Goal: Entertainment & Leisure: Consume media (video, audio)

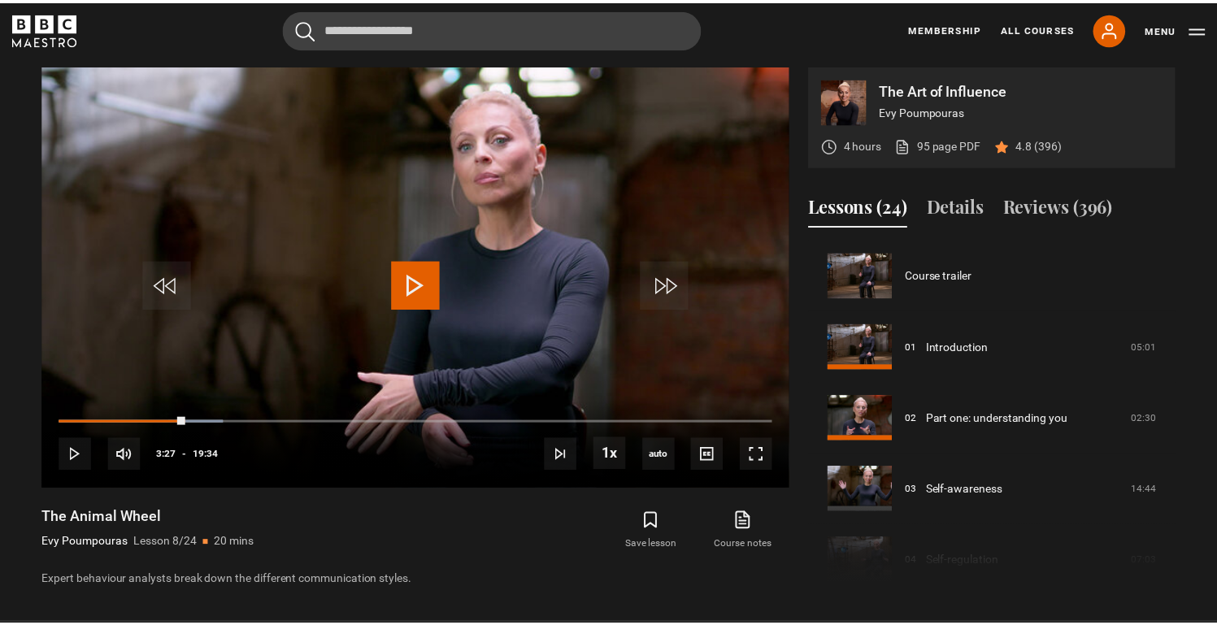
scroll to position [501, 0]
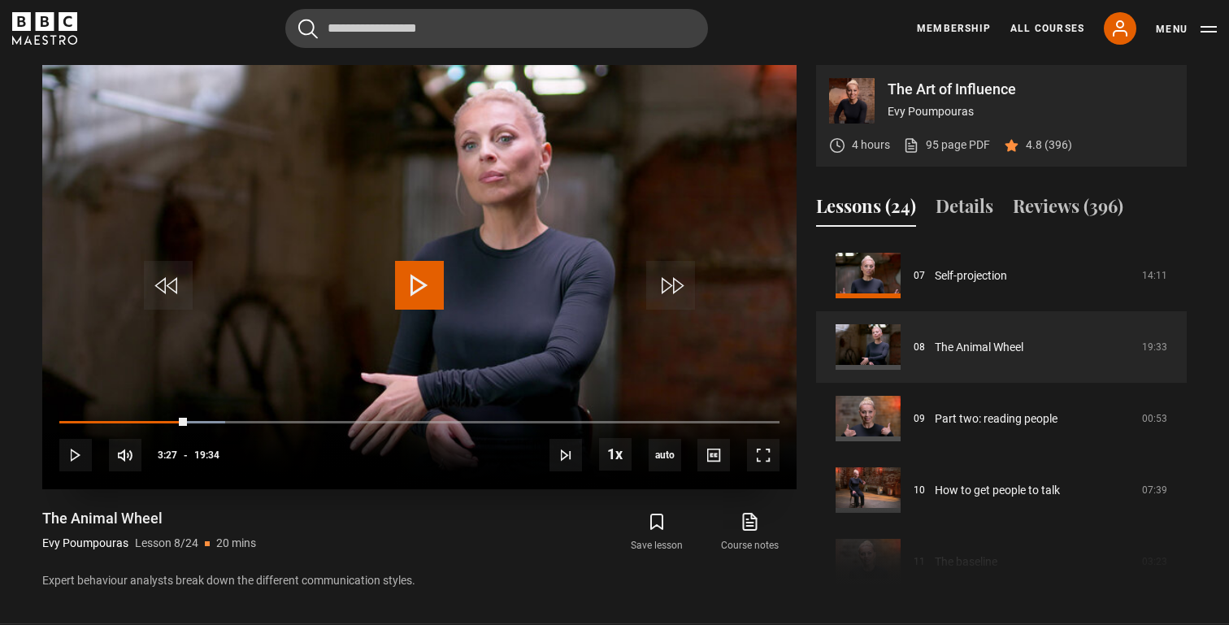
click at [427, 287] on span "Video Player" at bounding box center [419, 285] width 49 height 49
click at [70, 462] on span "Video Player" at bounding box center [75, 455] width 33 height 33
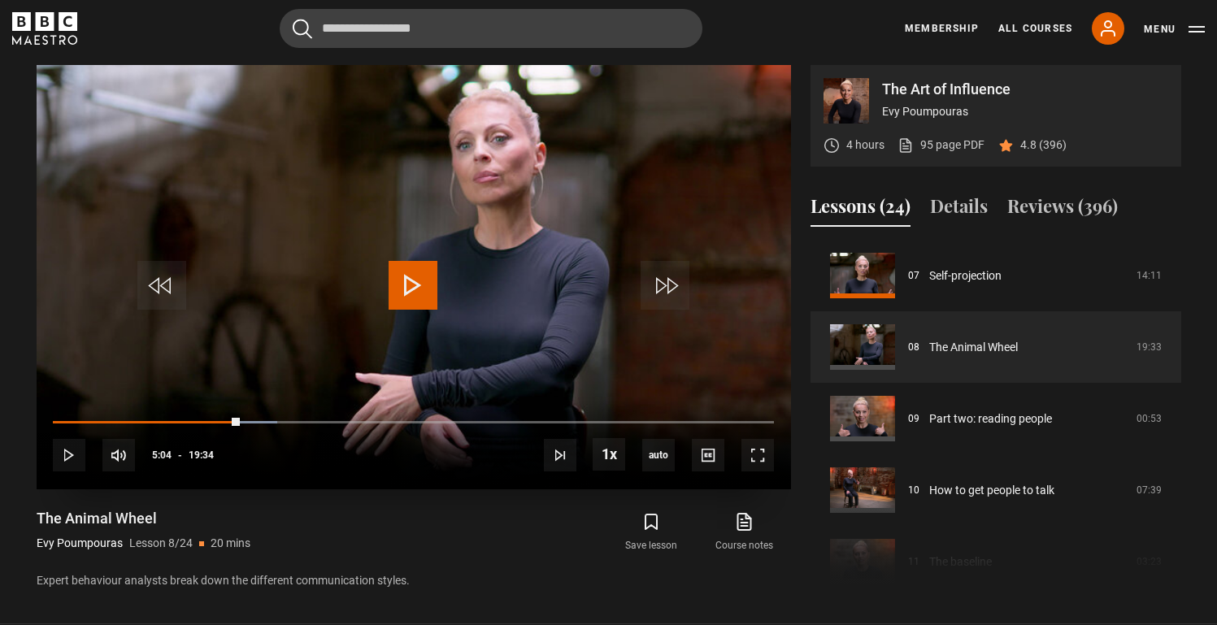
click at [406, 266] on span "Video Player" at bounding box center [412, 285] width 49 height 49
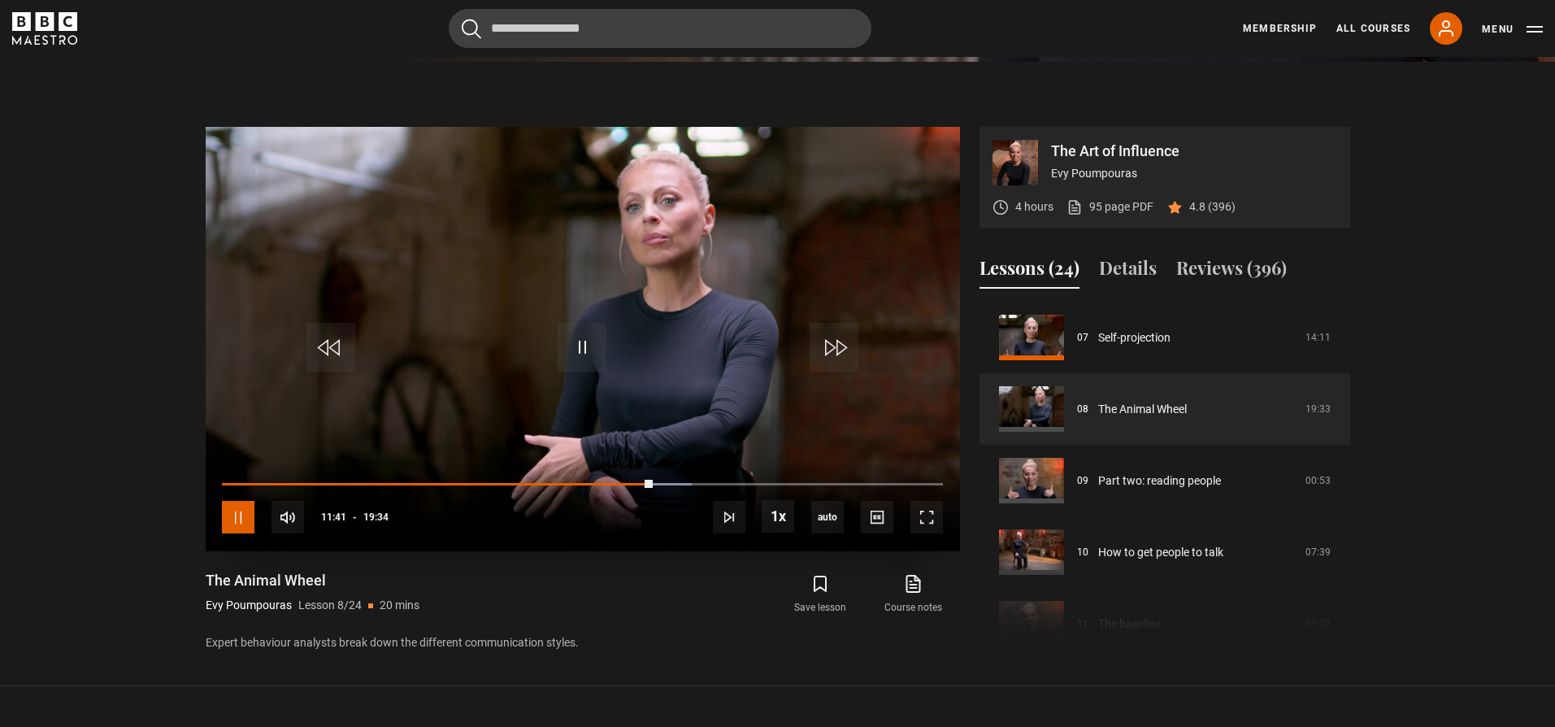
click at [244, 523] on span "Video Player" at bounding box center [238, 517] width 33 height 33
click at [586, 339] on span "Video Player" at bounding box center [582, 347] width 49 height 49
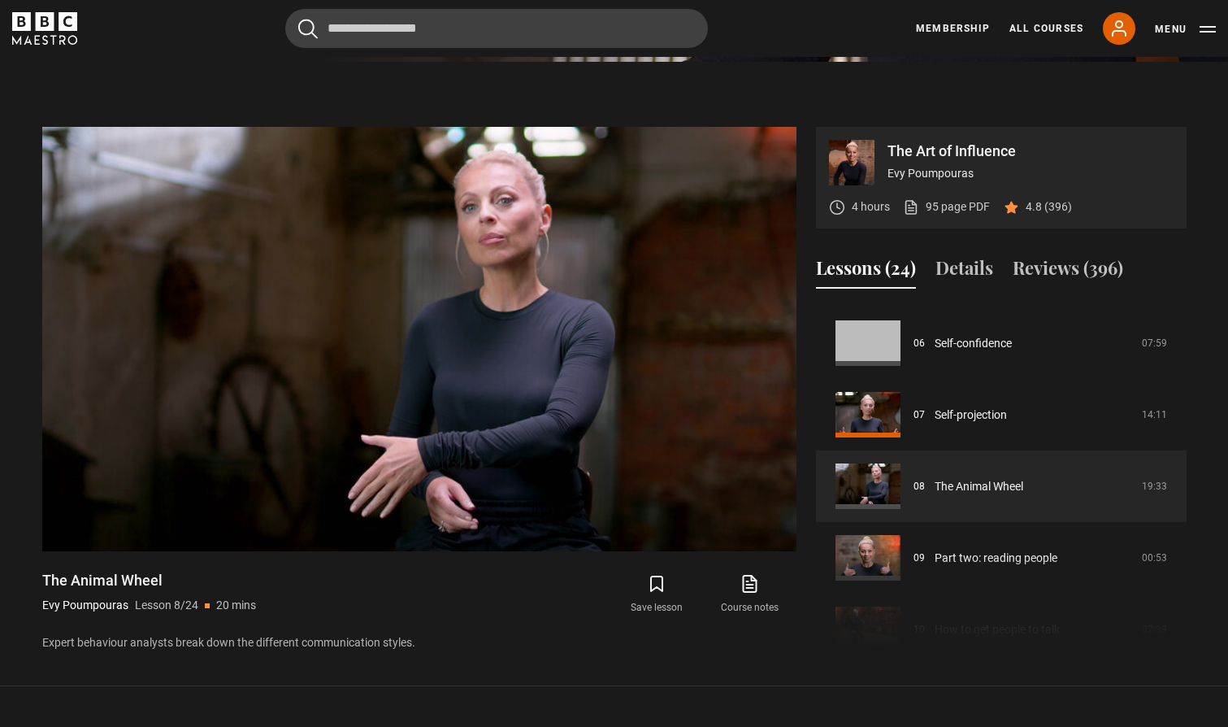
scroll to position [0, 0]
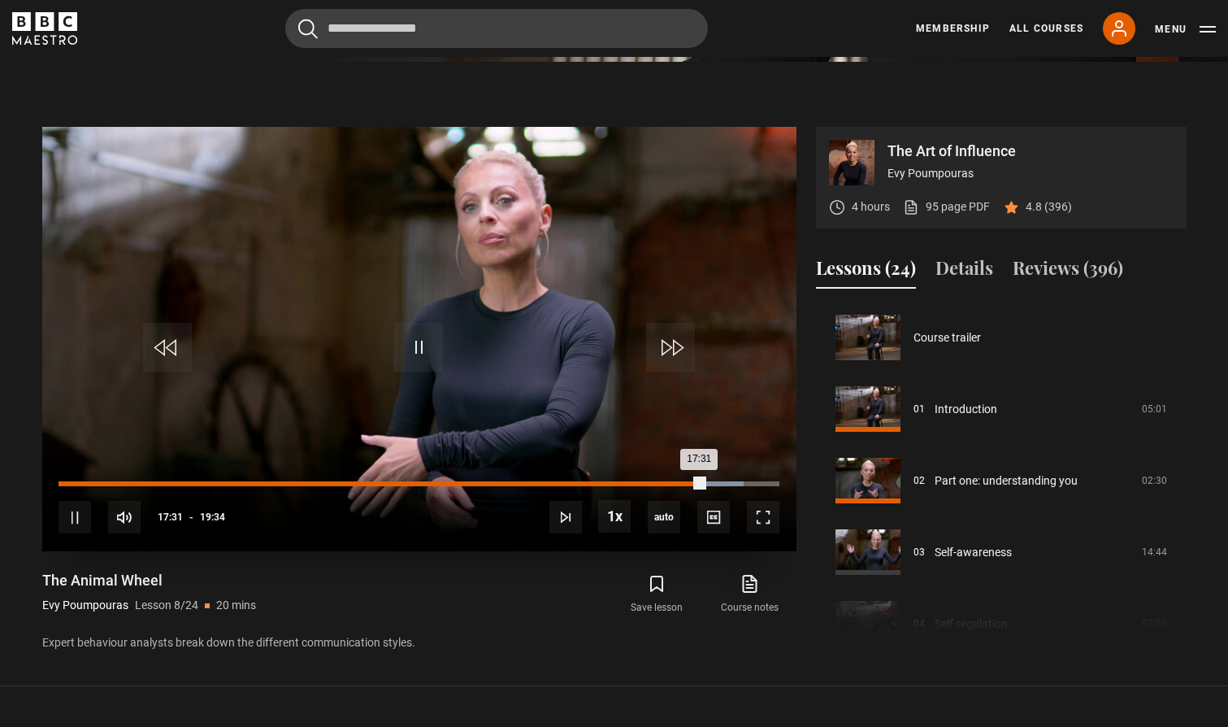
click at [689, 481] on div "Loaded : 95.07% 17:08 17:31" at bounding box center [419, 483] width 720 height 5
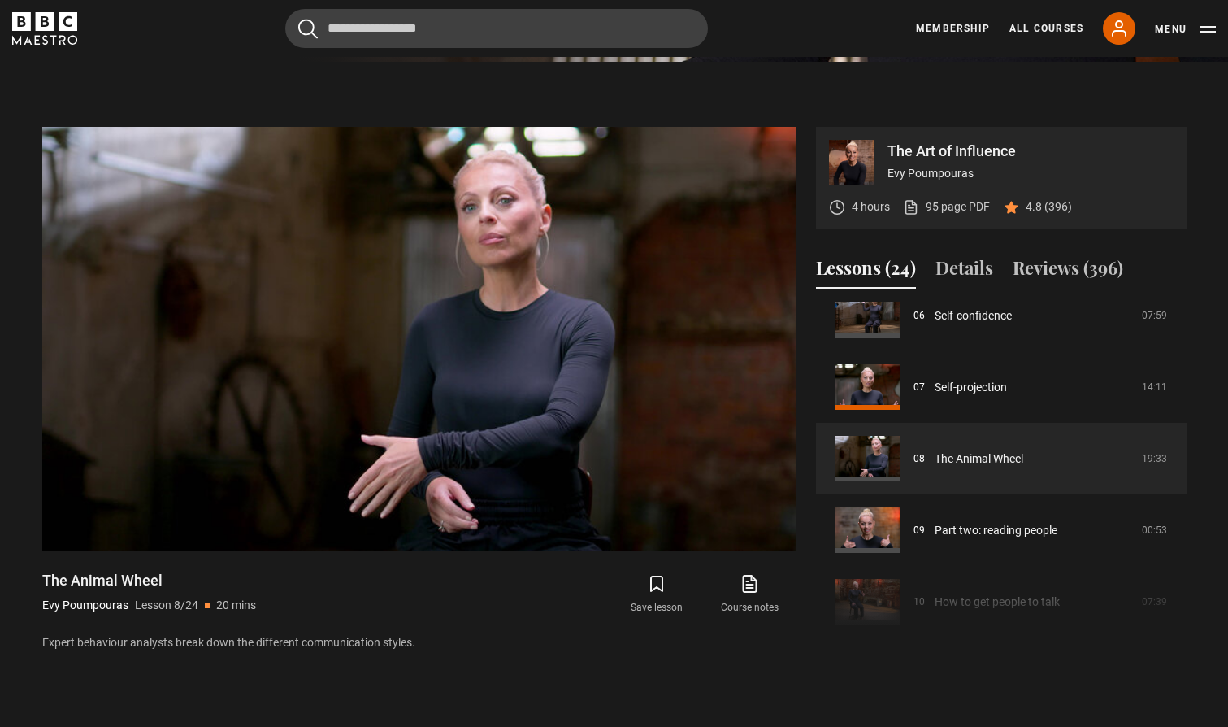
scroll to position [453, 0]
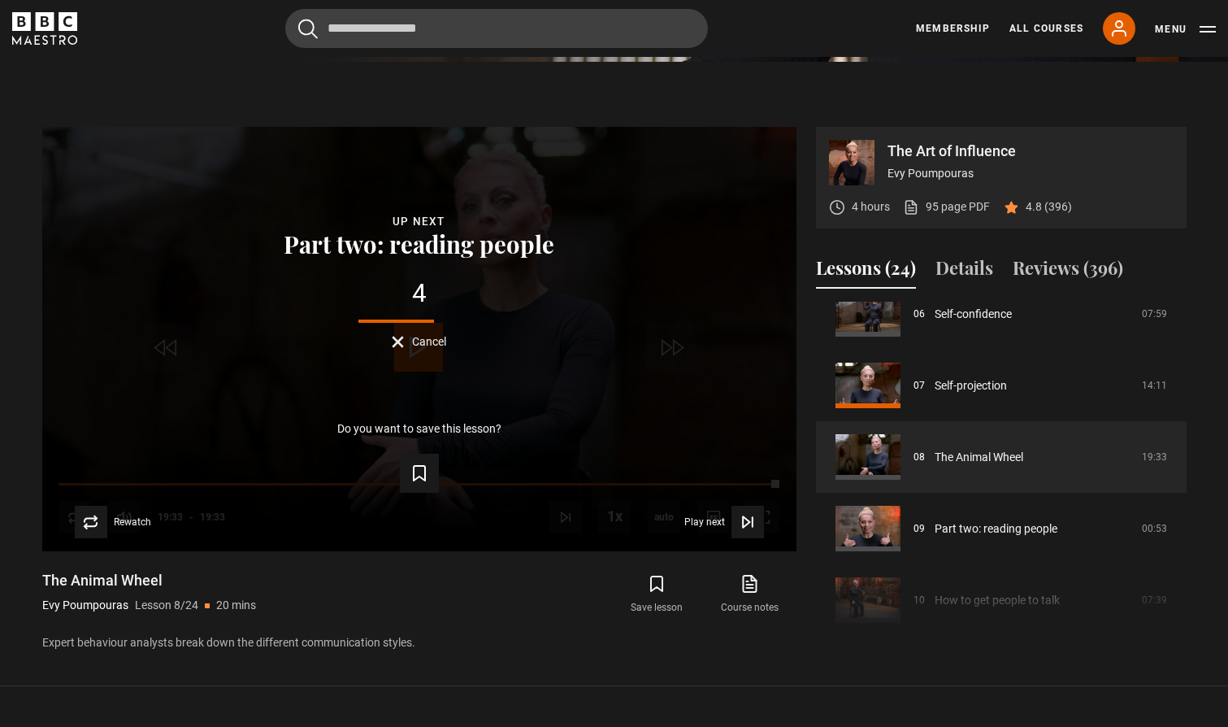
click at [426, 574] on div "The Animal Wheel Evy Poumpouras Lesson 8/24 20 mins Expert behaviour analysts b…" at bounding box center [419, 611] width 754 height 80
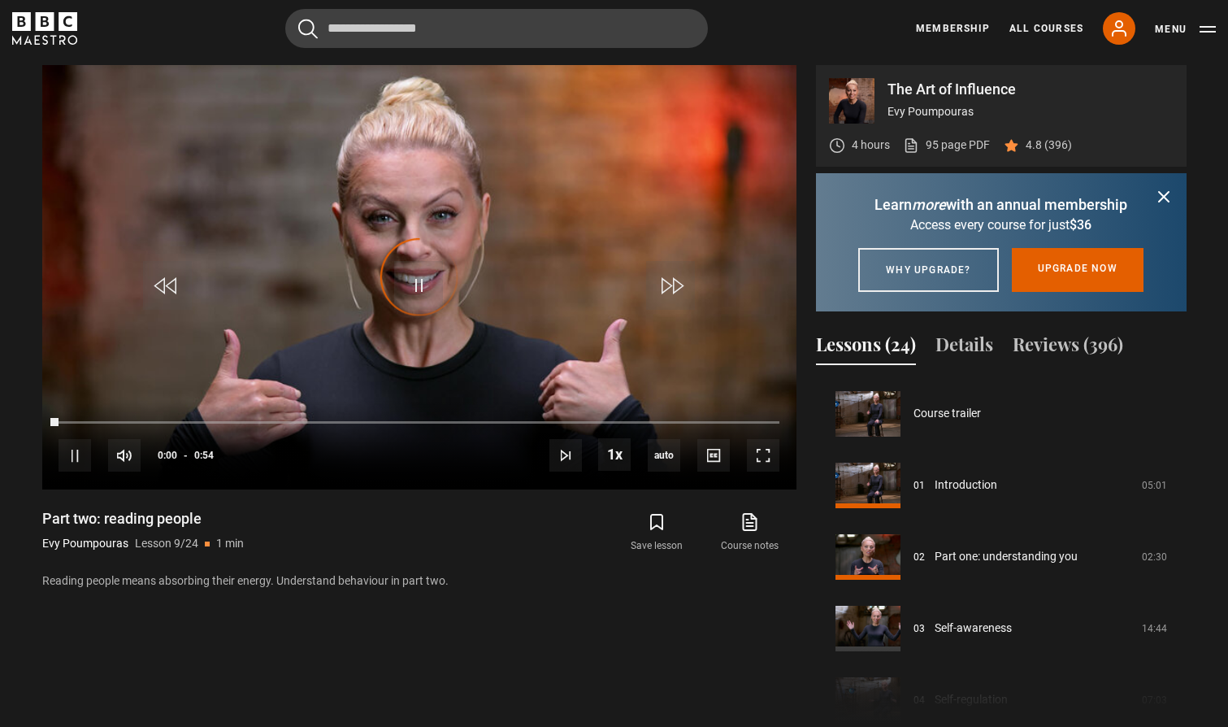
scroll to position [572, 0]
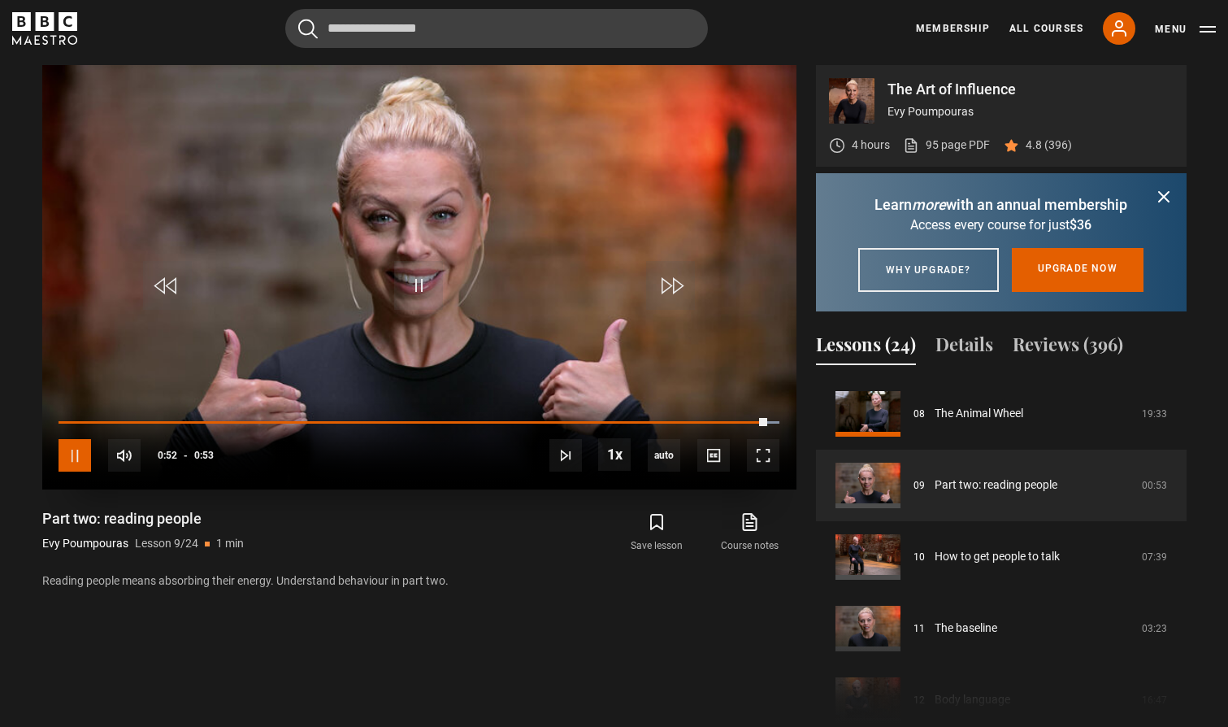
click at [77, 462] on span "Video Player" at bounding box center [75, 455] width 33 height 33
